Goal: Task Accomplishment & Management: Use online tool/utility

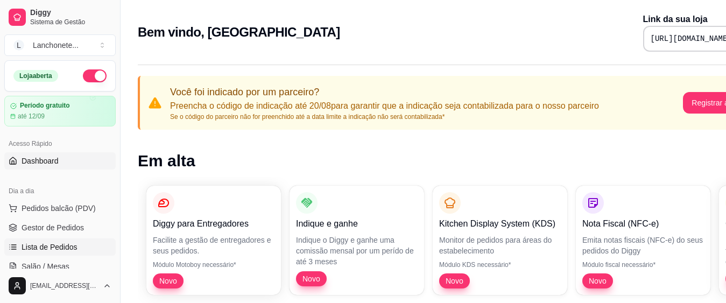
click at [45, 246] on span "Lista de Pedidos" at bounding box center [50, 247] width 56 height 11
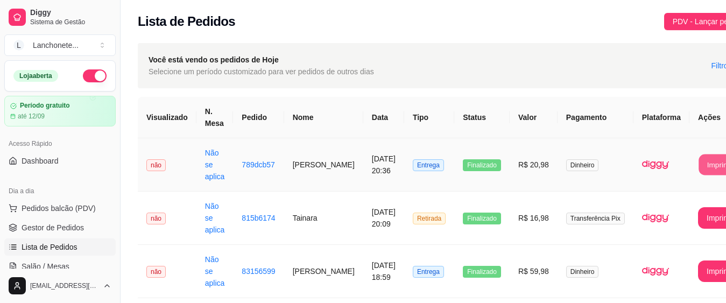
click at [698, 168] on button "Imprimir" at bounding box center [719, 164] width 43 height 21
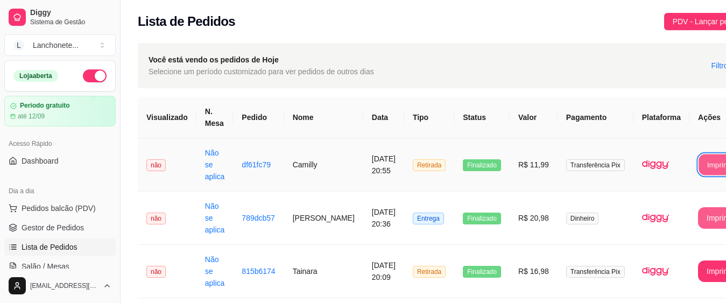
click at [698, 167] on button "Imprimir" at bounding box center [719, 164] width 43 height 21
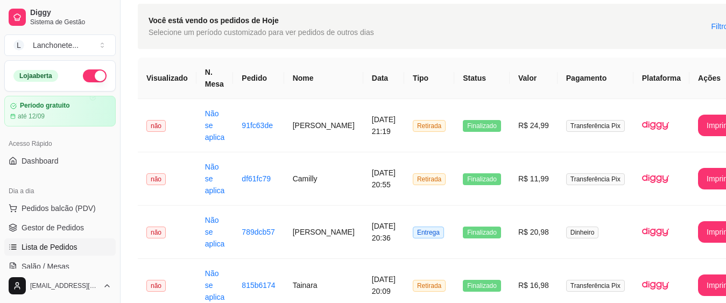
scroll to position [3, 0]
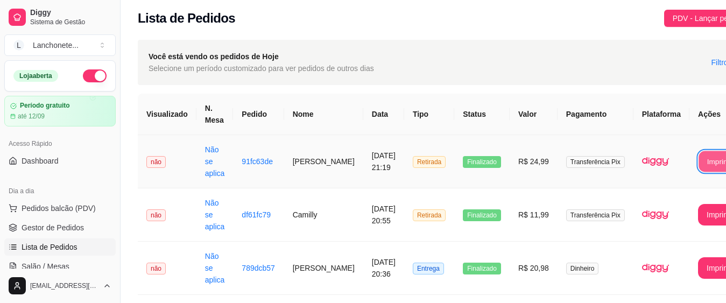
click at [698, 161] on button "Imprimir" at bounding box center [719, 161] width 43 height 21
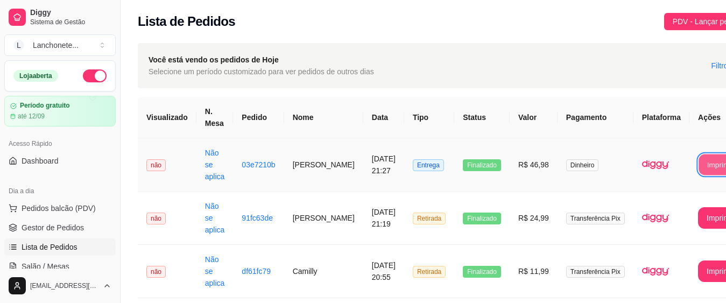
click at [716, 161] on button "Imprimir" at bounding box center [719, 164] width 43 height 21
click at [698, 162] on button "Imprimir" at bounding box center [719, 164] width 43 height 21
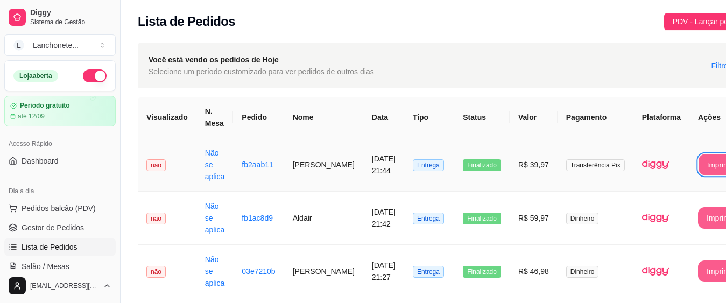
click at [698, 159] on button "Imprimir" at bounding box center [719, 164] width 43 height 21
click at [698, 170] on button "Imprimir" at bounding box center [720, 165] width 45 height 22
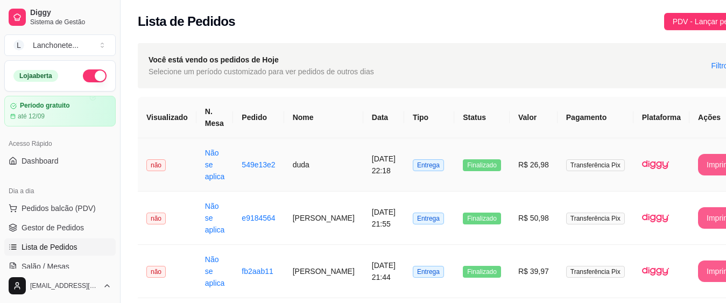
click at [698, 161] on button "Imprimir" at bounding box center [720, 165] width 45 height 22
